Goal: Transaction & Acquisition: Purchase product/service

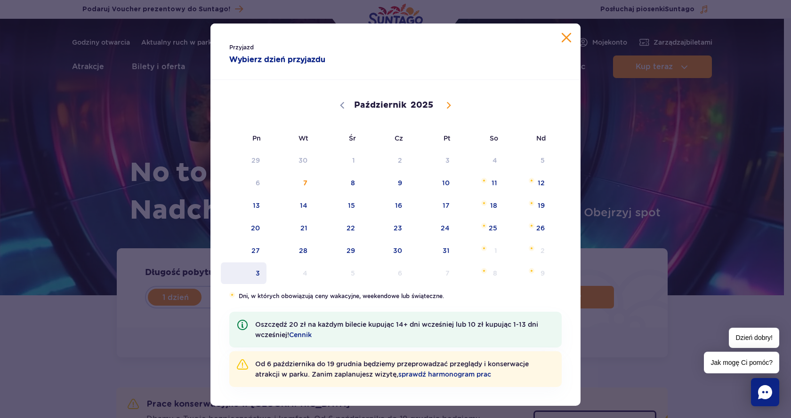
click at [251, 276] on span "3" at bounding box center [244, 274] width 48 height 22
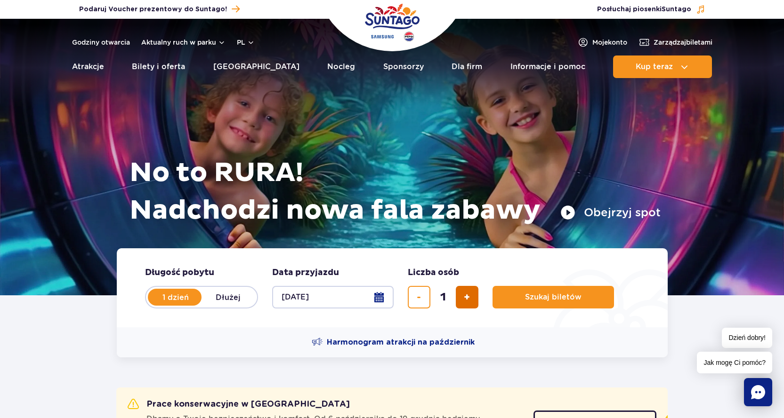
click at [469, 298] on span "dodaj bilet" at bounding box center [467, 298] width 6 height 0
type input "3"
click at [539, 298] on span "Szukaj biletów" at bounding box center [549, 297] width 56 height 8
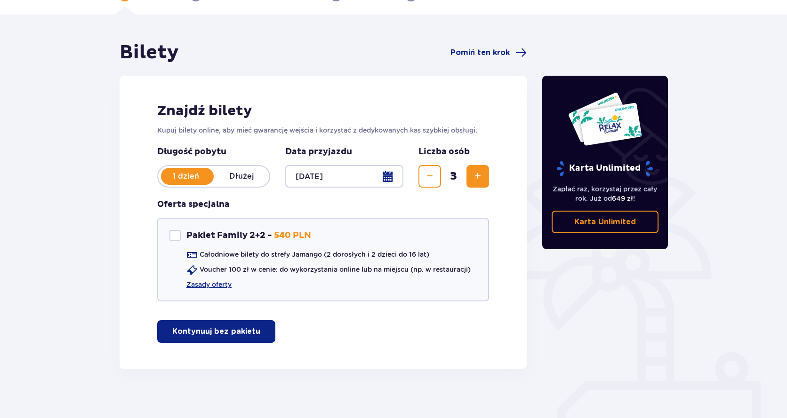
scroll to position [66, 0]
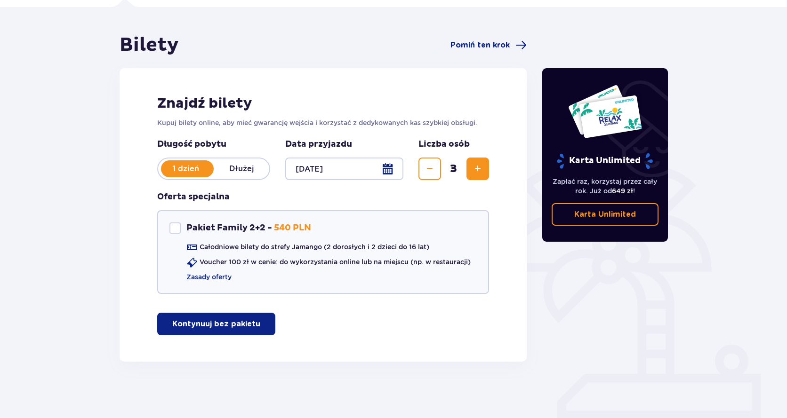
click at [227, 328] on p "Kontynuuj bez pakietu" at bounding box center [216, 324] width 88 height 10
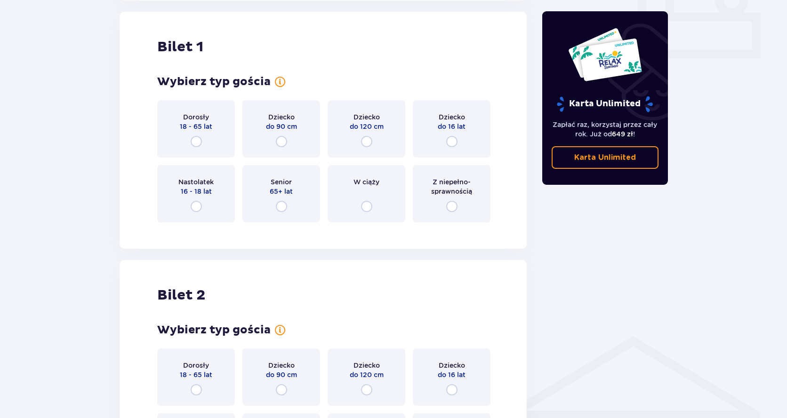
scroll to position [428, 0]
click at [196, 142] on input "radio" at bounding box center [196, 141] width 11 height 11
radio input "true"
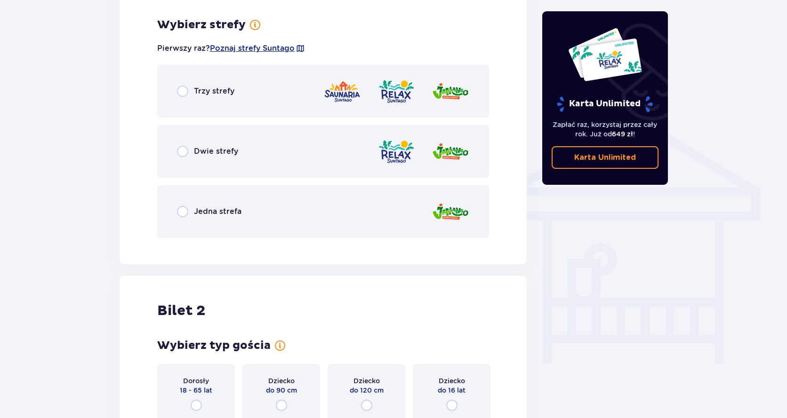
scroll to position [658, 0]
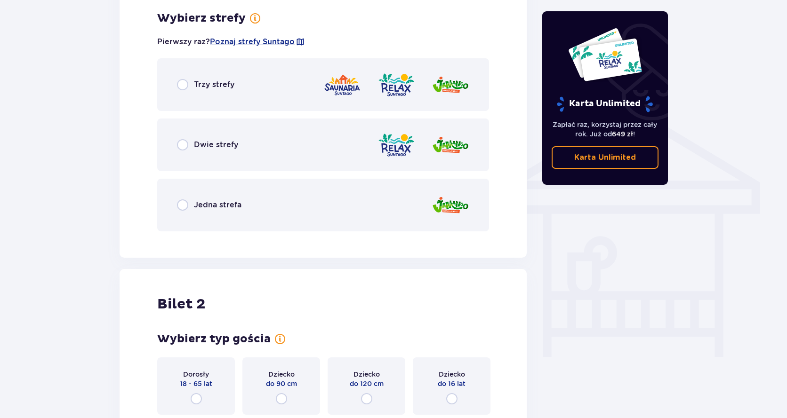
click at [179, 203] on input "radio" at bounding box center [182, 205] width 11 height 11
radio input "true"
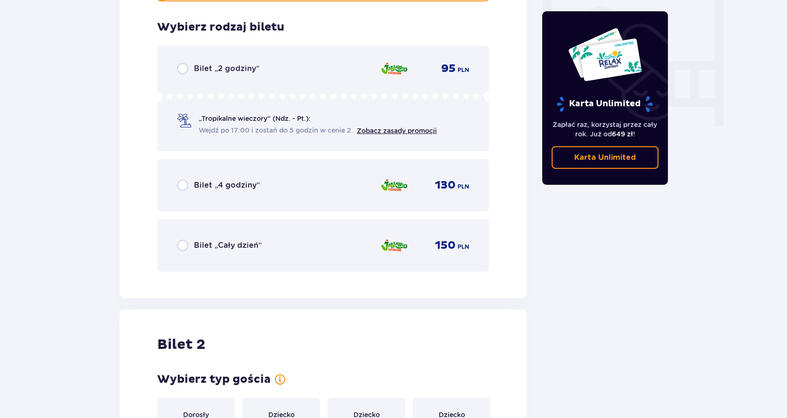
scroll to position [897, 0]
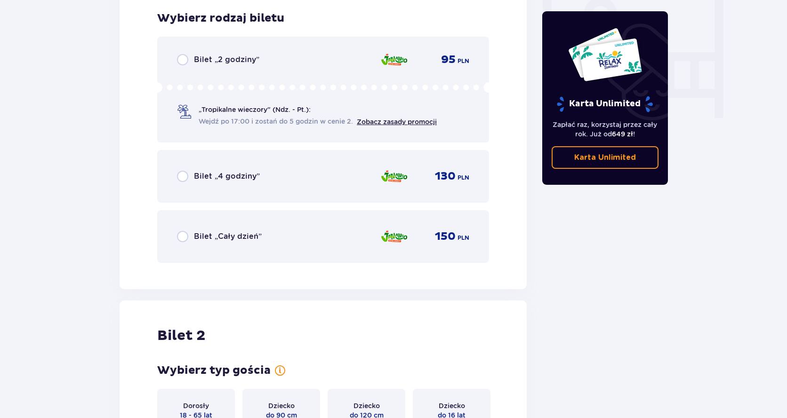
click at [175, 233] on div "Bilet „Cały dzień” 150 PLN" at bounding box center [323, 236] width 332 height 53
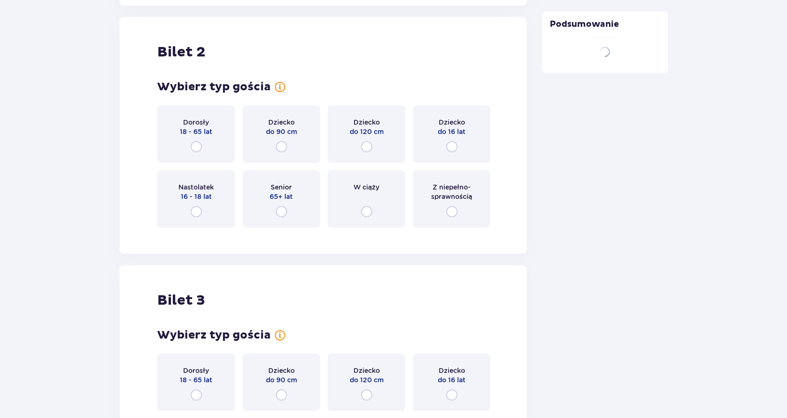
scroll to position [1187, 0]
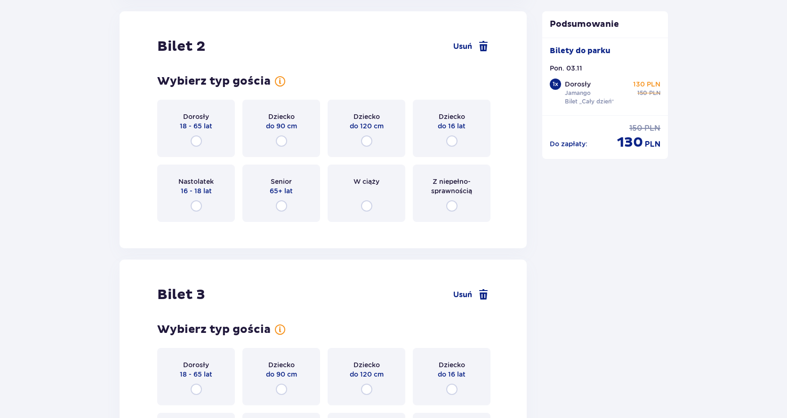
click at [196, 137] on input "radio" at bounding box center [196, 141] width 11 height 11
radio input "true"
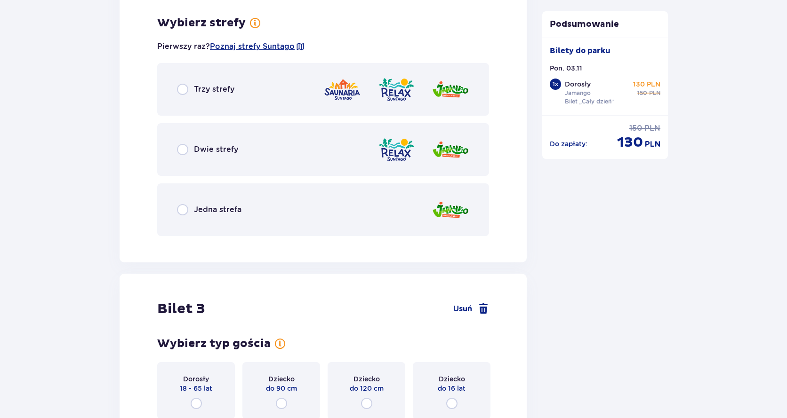
scroll to position [1416, 0]
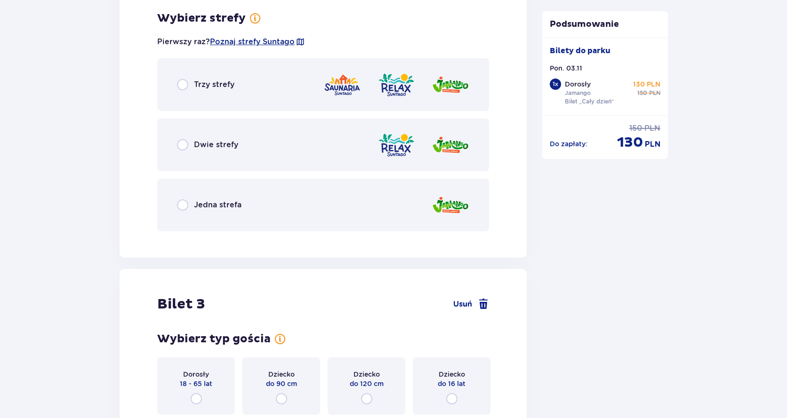
click at [206, 204] on span "Jedna strefa" at bounding box center [218, 205] width 48 height 10
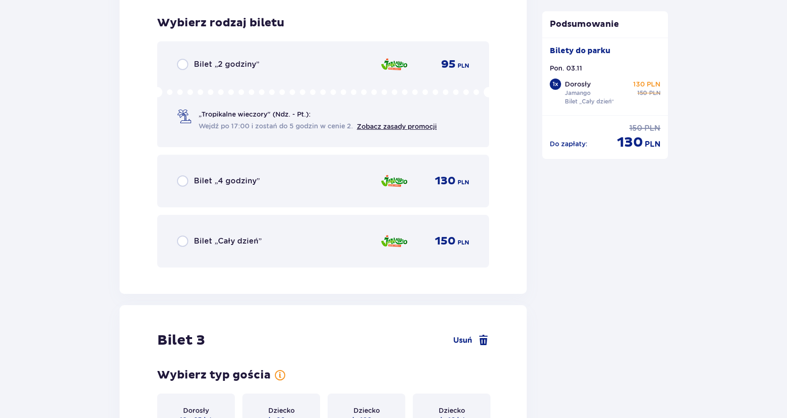
scroll to position [1656, 0]
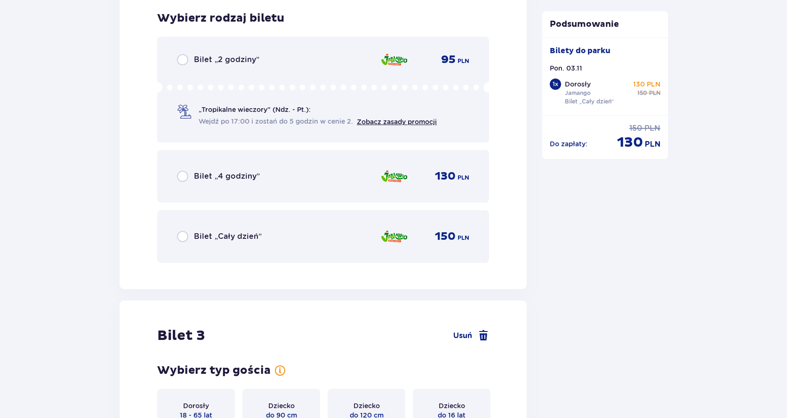
click at [209, 238] on span "Bilet „Cały dzień”" at bounding box center [228, 237] width 68 height 10
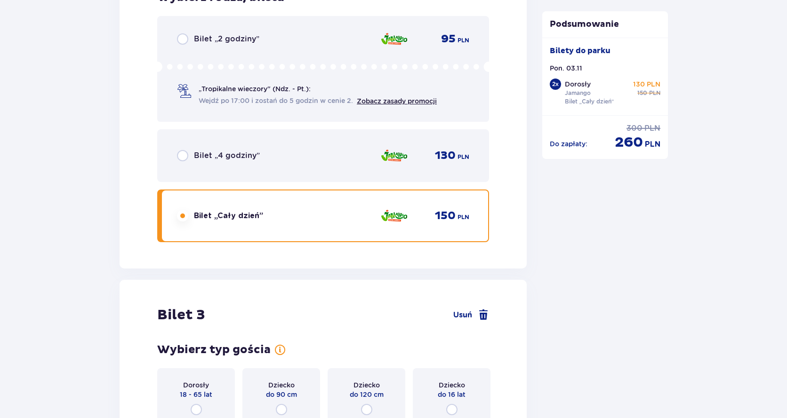
scroll to position [1877, 0]
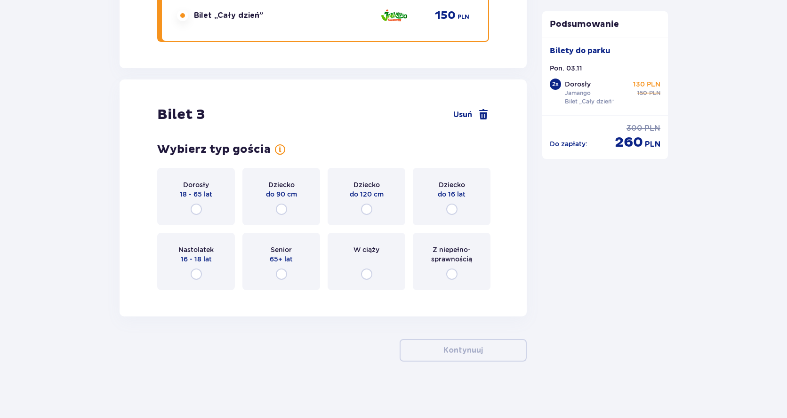
click at [375, 209] on div "Dziecko do 120 cm" at bounding box center [367, 196] width 78 height 57
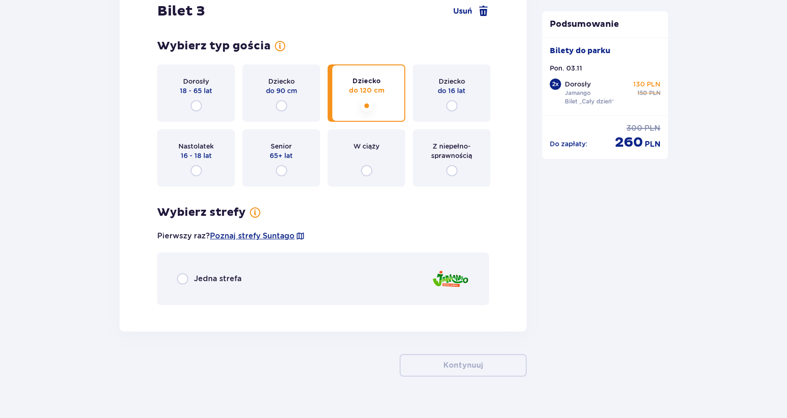
scroll to position [1996, 0]
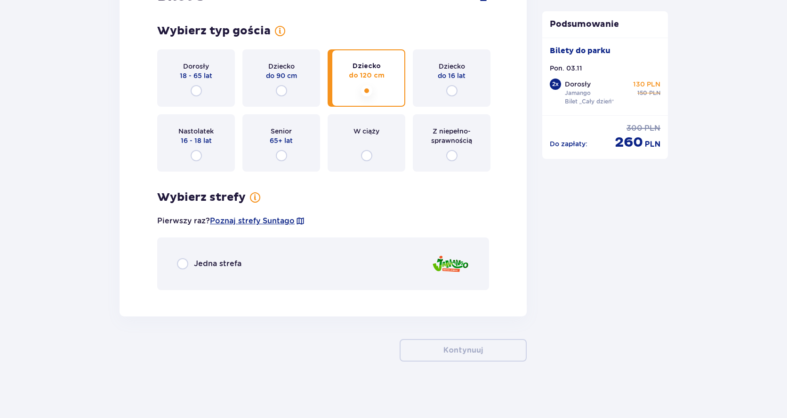
click at [452, 92] on input "radio" at bounding box center [451, 90] width 11 height 11
radio input "true"
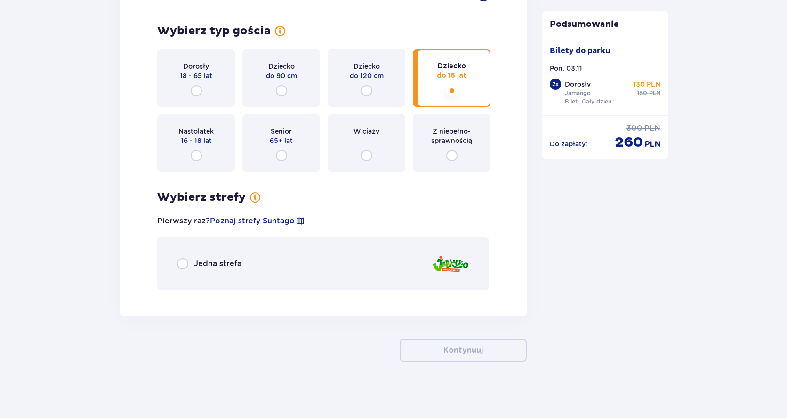
drag, startPoint x: 243, startPoint y: 260, endPoint x: 371, endPoint y: 196, distance: 142.9
click at [243, 259] on div "Jedna strefa" at bounding box center [323, 264] width 332 height 53
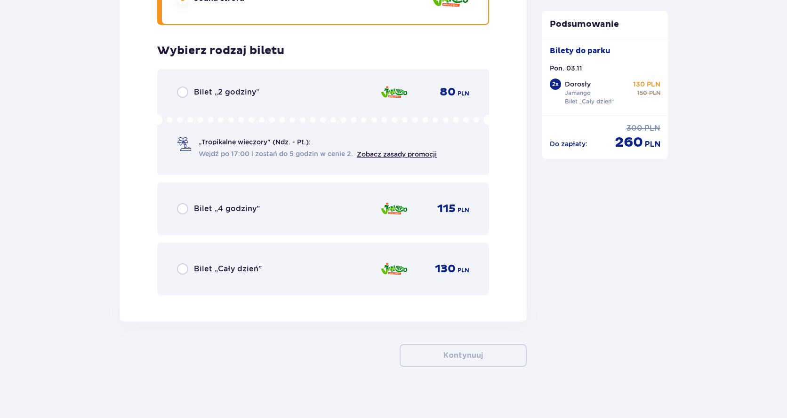
scroll to position [2266, 0]
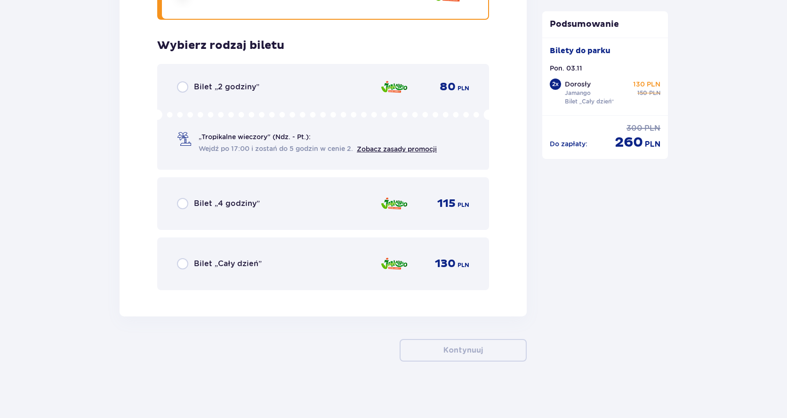
drag, startPoint x: 246, startPoint y: 267, endPoint x: 289, endPoint y: 252, distance: 45.3
click at [246, 266] on span "Bilet „Cały dzień”" at bounding box center [228, 264] width 68 height 10
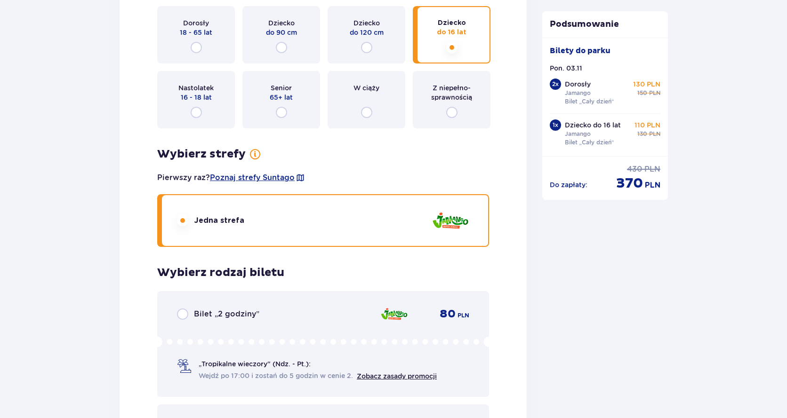
scroll to position [2033, 0]
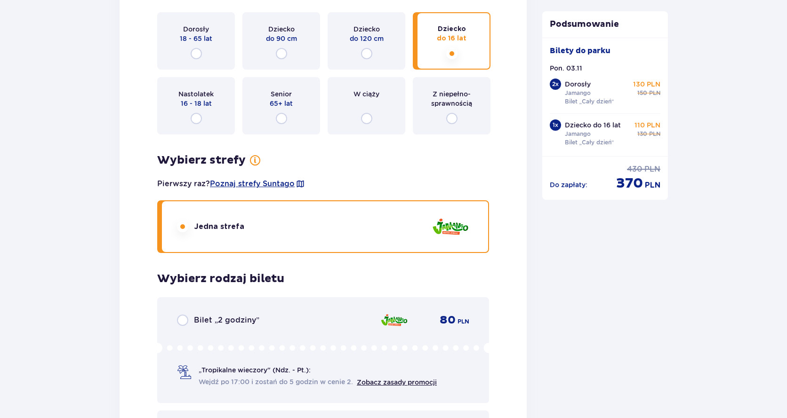
click at [382, 55] on div "Dziecko do 120 cm" at bounding box center [367, 40] width 78 height 57
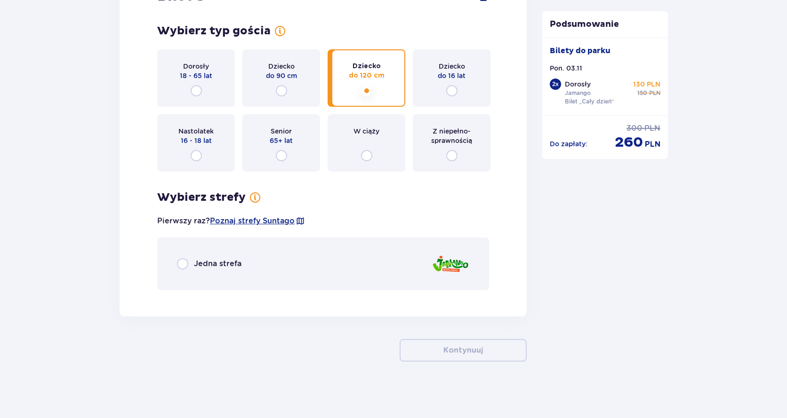
scroll to position [1996, 0]
click at [280, 256] on div "Jedna strefa" at bounding box center [323, 264] width 332 height 53
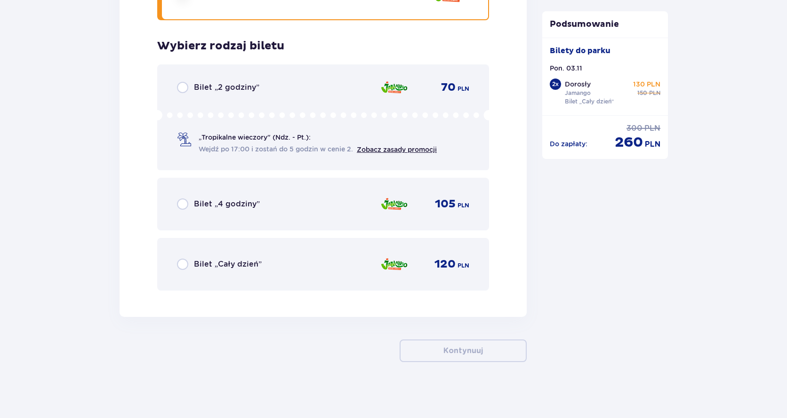
scroll to position [2266, 0]
click at [277, 266] on div "Bilet „Cały dzień” 120 PLN" at bounding box center [323, 264] width 292 height 20
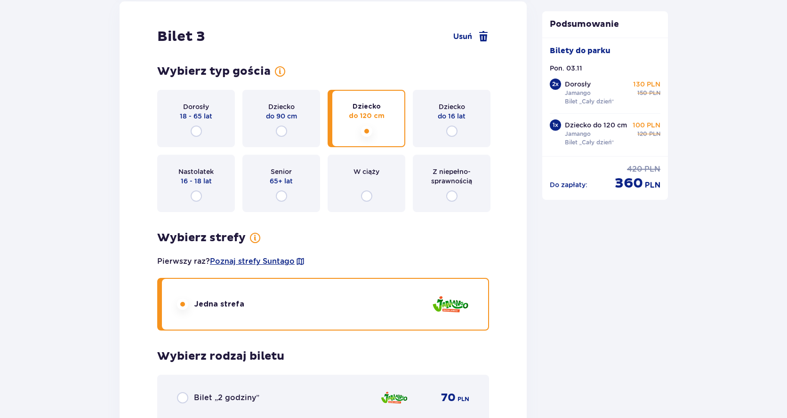
scroll to position [1939, 0]
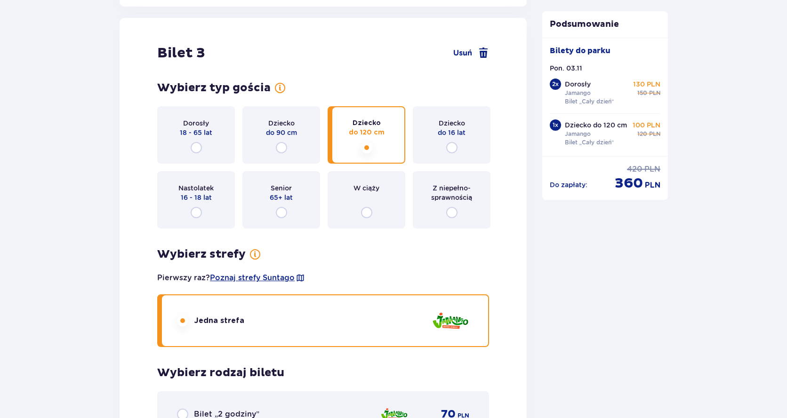
click at [443, 145] on div "Dziecko do 16 lat" at bounding box center [452, 134] width 78 height 57
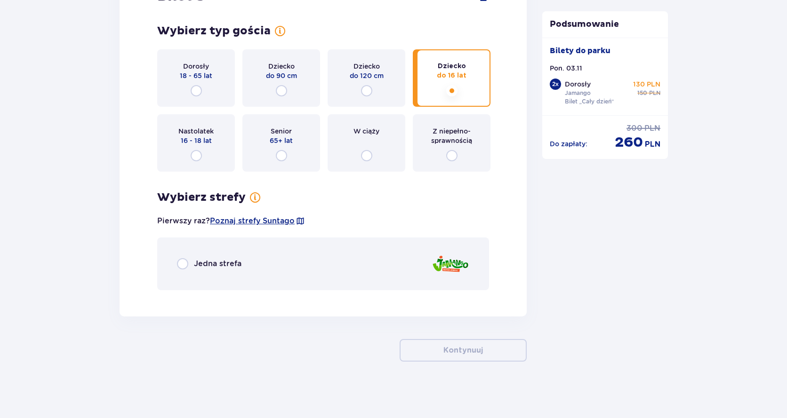
scroll to position [1996, 0]
click at [273, 257] on div "Jedna strefa" at bounding box center [323, 264] width 332 height 53
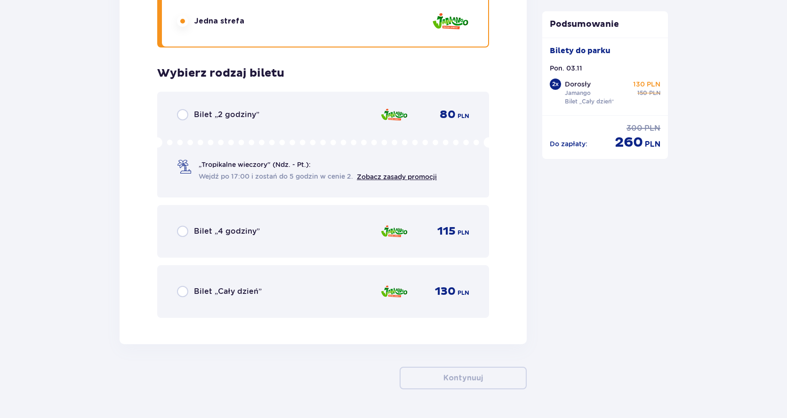
scroll to position [2266, 0]
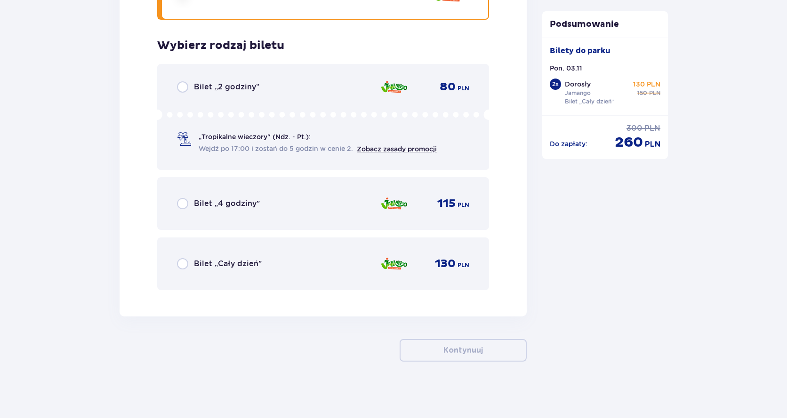
click at [277, 273] on div "Bilet „Cały dzień” 130 PLN" at bounding box center [323, 264] width 292 height 20
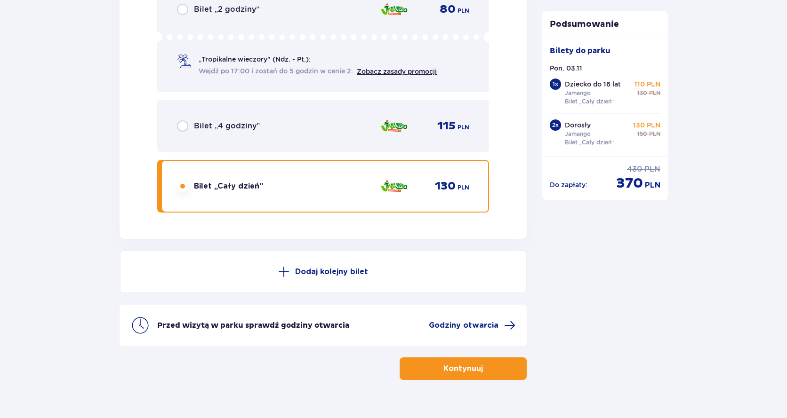
scroll to position [2362, 0]
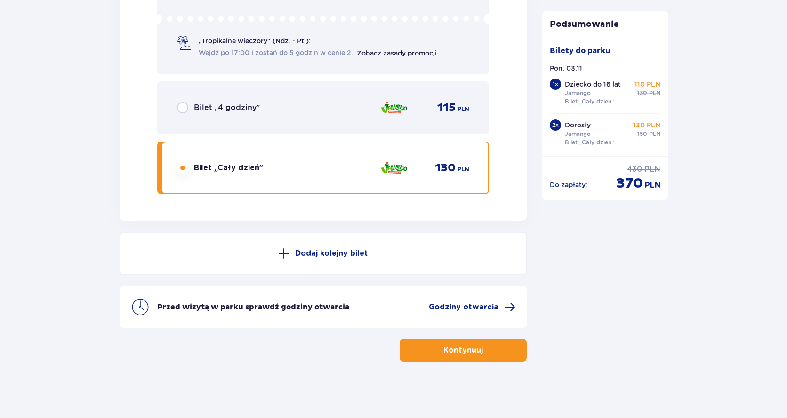
click at [481, 355] on span "button" at bounding box center [484, 350] width 11 height 11
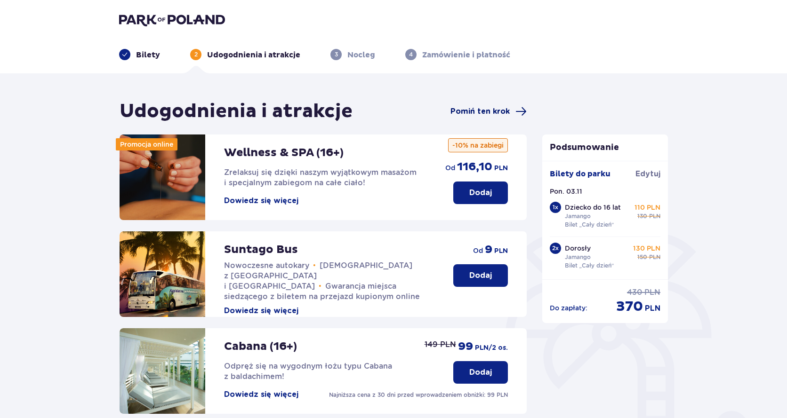
click at [472, 110] on span "Pomiń ten krok" at bounding box center [480, 111] width 59 height 10
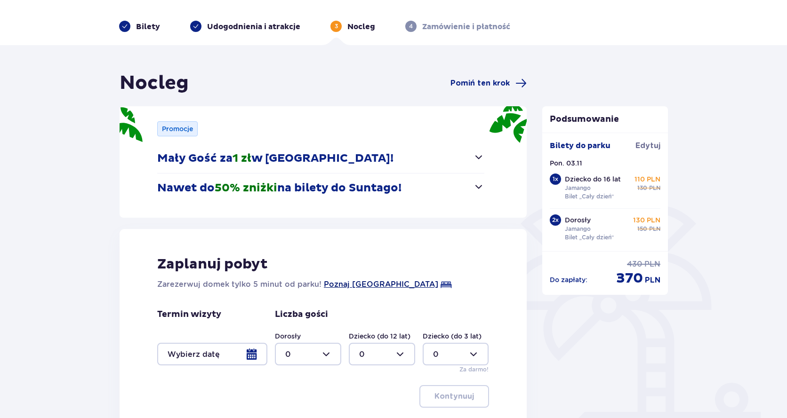
scroll to position [135, 0]
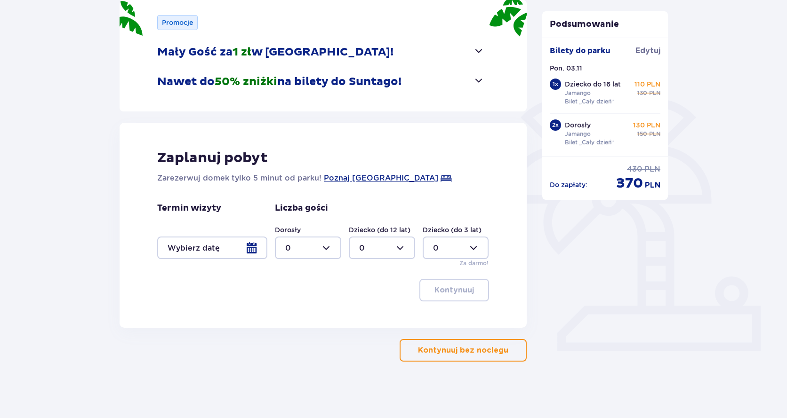
click at [234, 250] on div at bounding box center [212, 248] width 110 height 23
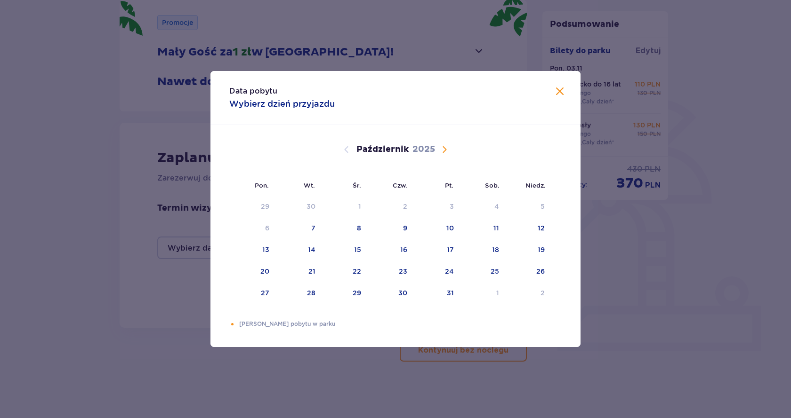
click at [450, 147] on div "[DATE]" at bounding box center [396, 149] width 312 height 11
click at [446, 151] on span "Następny miesiąc" at bounding box center [444, 149] width 11 height 11
click at [265, 230] on div "3" at bounding box center [267, 228] width 4 height 9
click at [562, 90] on span "Zamknij" at bounding box center [559, 91] width 11 height 11
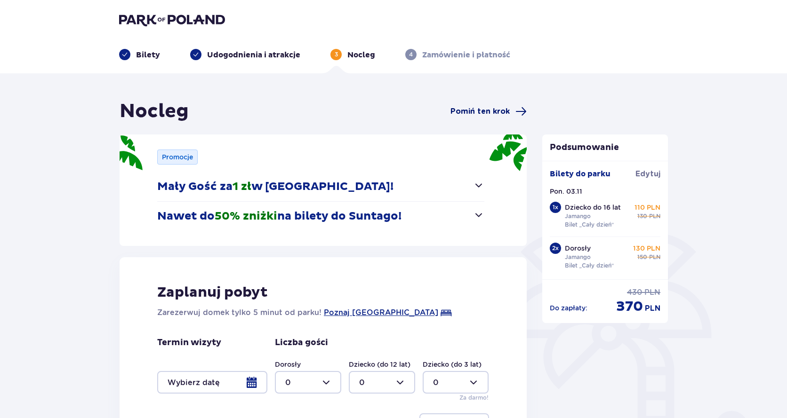
click at [478, 113] on span "Pomiń ten krok" at bounding box center [480, 111] width 59 height 10
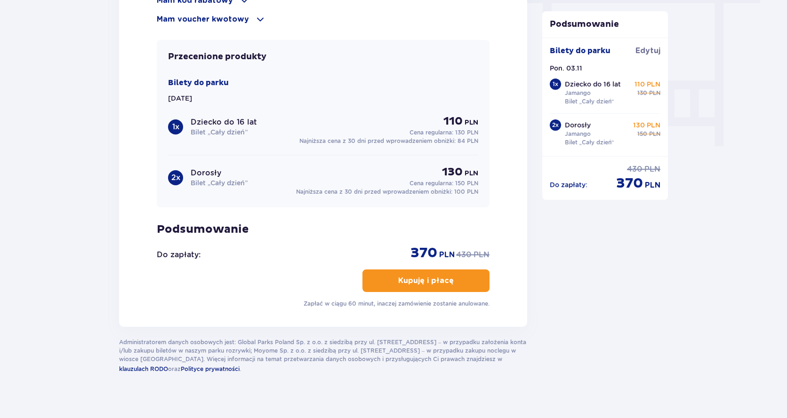
scroll to position [879, 0]
